Goal: Task Accomplishment & Management: Manage account settings

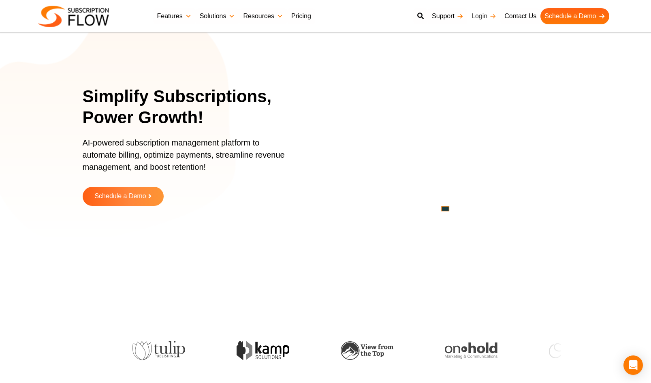
click at [479, 17] on link "Login" at bounding box center [484, 16] width 33 height 16
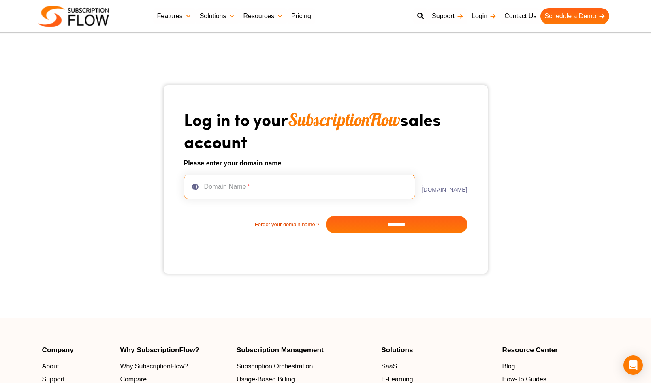
click at [305, 188] on input "text" at bounding box center [300, 187] width 232 height 24
type input "***"
click at [391, 224] on input "*******" at bounding box center [397, 224] width 142 height 17
